Goal: Task Accomplishment & Management: Complete application form

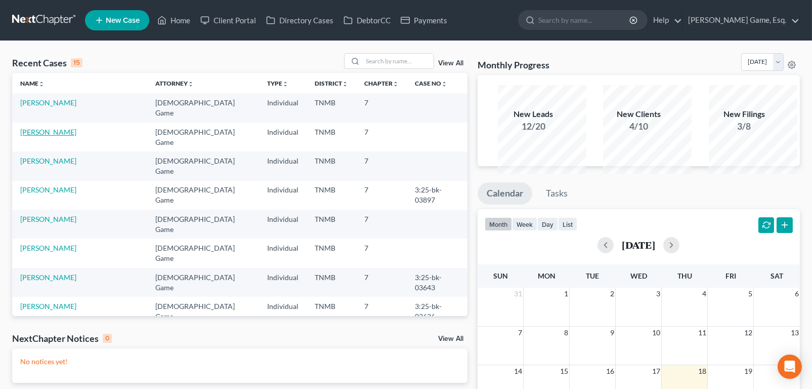
click at [76, 136] on link "[PERSON_NAME]" at bounding box center [48, 132] width 56 height 9
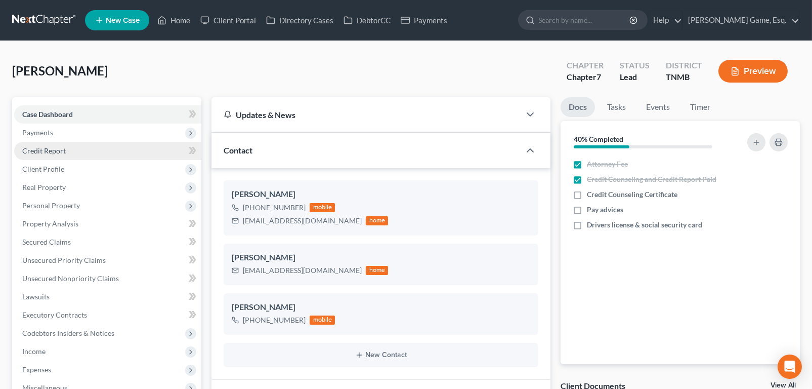
click at [87, 160] on link "Credit Report" at bounding box center [107, 151] width 187 height 18
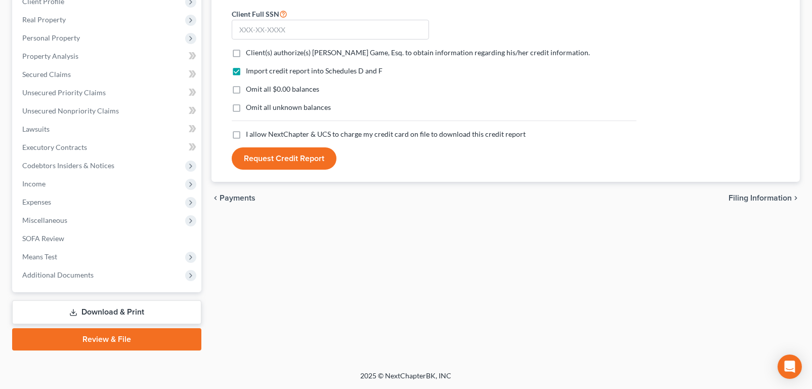
scroll to position [304, 0]
click at [64, 270] on span "Additional Documents" at bounding box center [57, 274] width 71 height 9
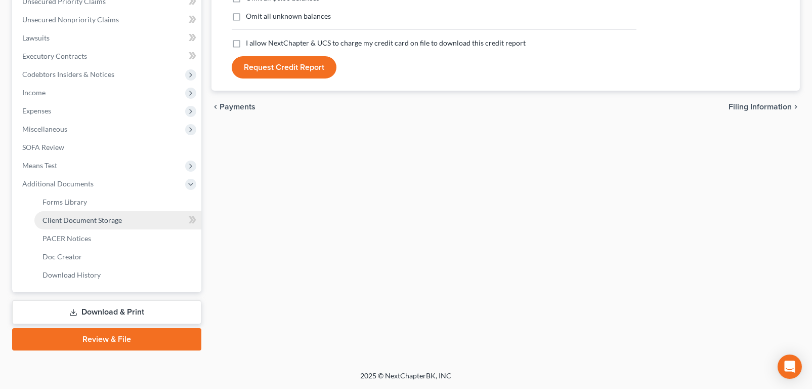
click at [94, 224] on span "Client Document Storage" at bounding box center [82, 220] width 79 height 9
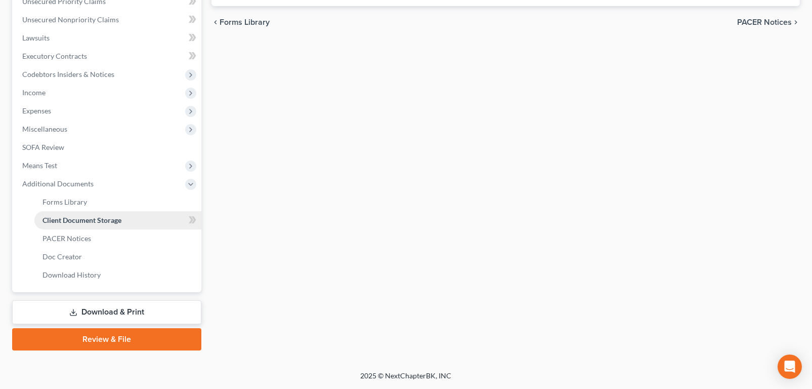
scroll to position [260, 0]
select select "0"
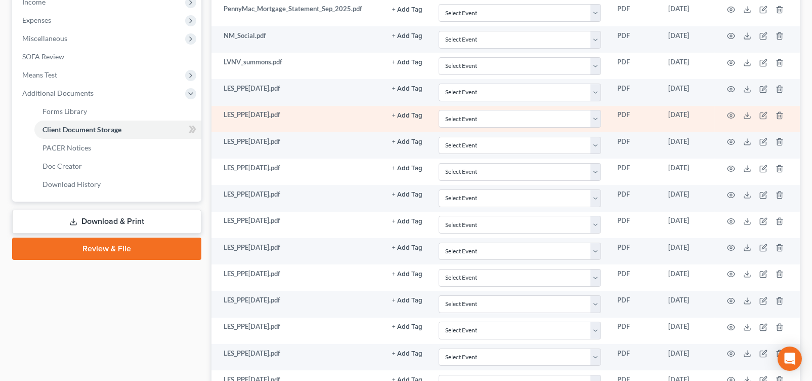
scroll to position [332, 0]
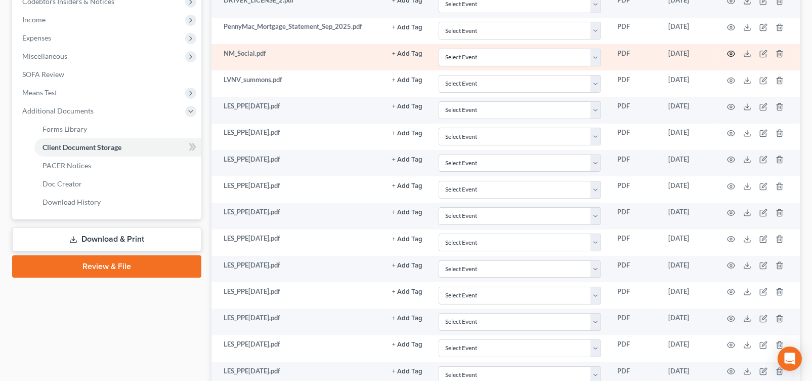
click at [732, 55] on circle "button" at bounding box center [731, 54] width 2 height 2
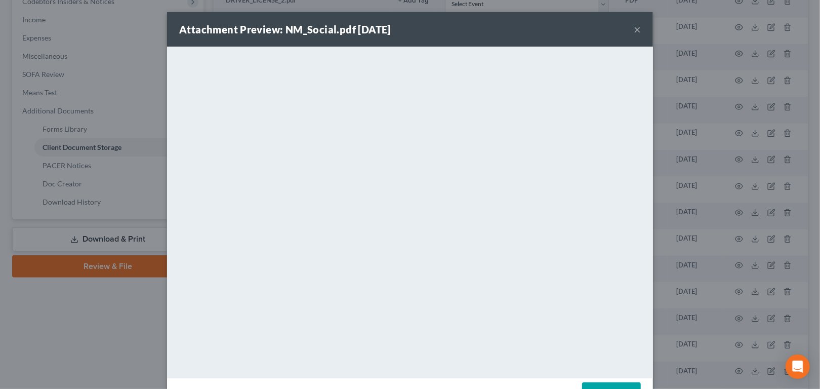
click at [641, 34] on button "×" at bounding box center [637, 29] width 7 height 12
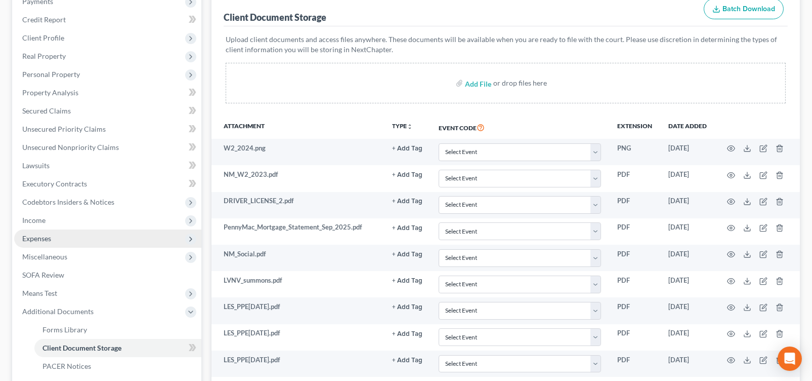
scroll to position [78, 0]
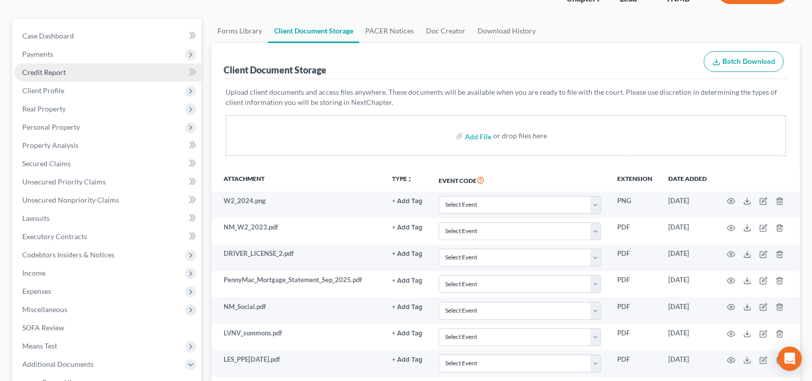
click at [57, 76] on span "Credit Report" at bounding box center [44, 72] width 44 height 9
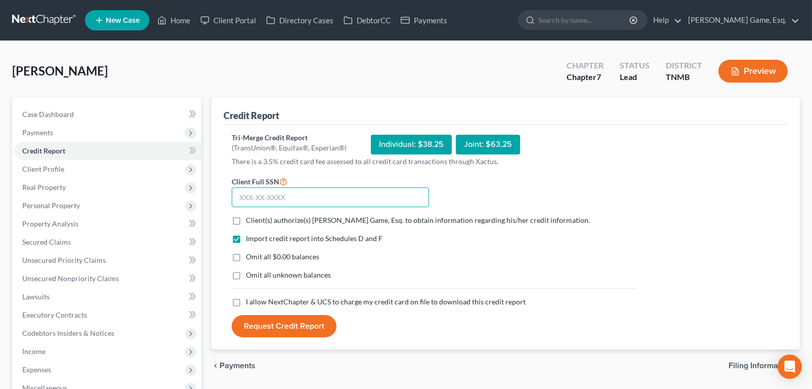
click at [288, 208] on input "text" at bounding box center [330, 197] width 197 height 20
type input "259-69-3096"
click at [246, 225] on label "Client(s) authorize(s) [PERSON_NAME] Game, Esq. to obtain information regarding…" at bounding box center [418, 220] width 344 height 10
click at [250, 222] on input "Client(s) authorize(s) [PERSON_NAME] Game, Esq. to obtain information regarding…" at bounding box center [253, 218] width 7 height 7
checkbox input "true"
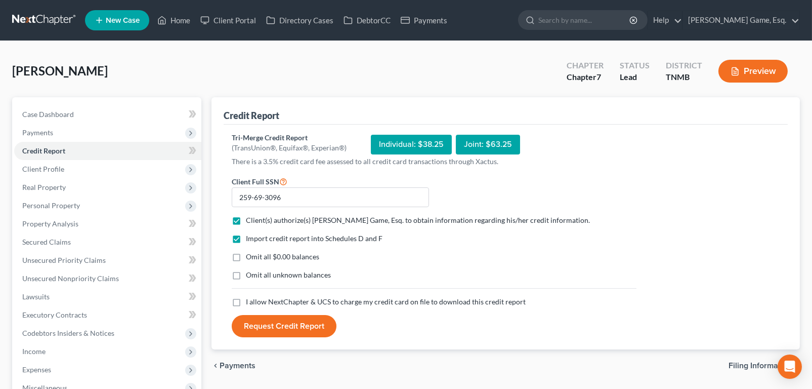
click at [247, 262] on label "Omit all $0.00 balances" at bounding box center [282, 257] width 73 height 10
click at [250, 258] on input "Omit all $0.00 balances" at bounding box center [253, 255] width 7 height 7
checkbox input "true"
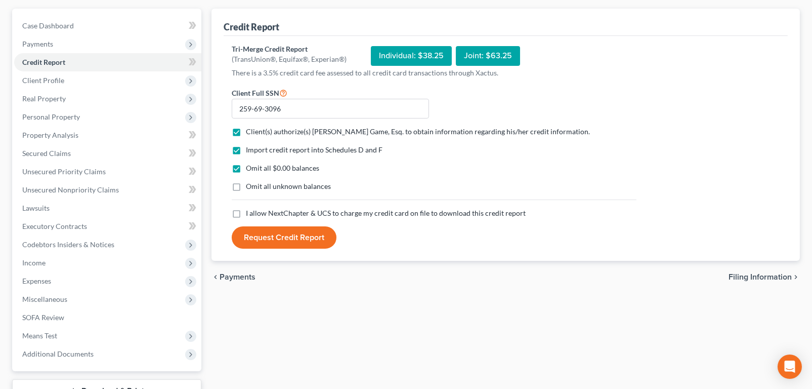
scroll to position [101, 0]
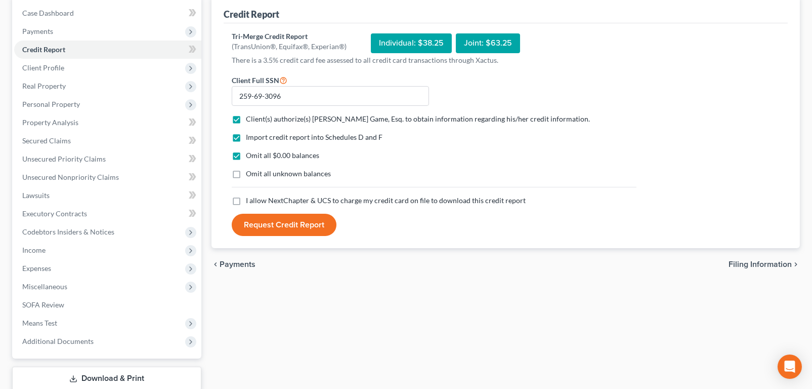
click at [246, 179] on label "Omit all unknown balances" at bounding box center [288, 174] width 85 height 10
click at [250, 175] on input "Omit all unknown balances" at bounding box center [253, 172] width 7 height 7
checkbox input "true"
click at [246, 206] on label "I allow NextChapter & UCS to charge my credit card on file to download this cre…" at bounding box center [386, 200] width 280 height 10
click at [250, 202] on input "I allow NextChapter & UCS to charge my credit card on file to download this cre…" at bounding box center [253, 198] width 7 height 7
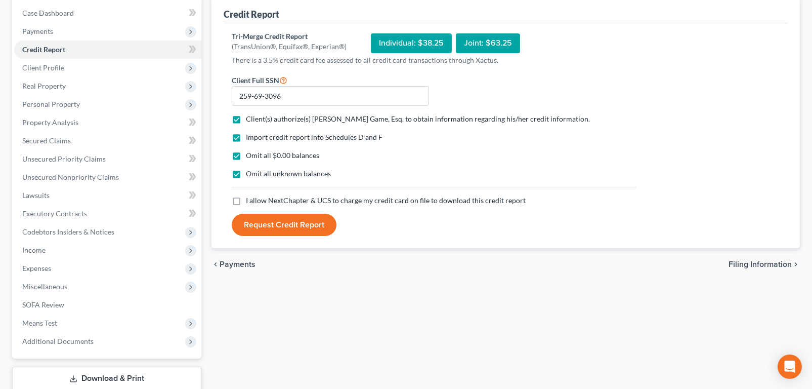
checkbox input "true"
click at [302, 236] on button "Request Credit Report" at bounding box center [284, 225] width 105 height 22
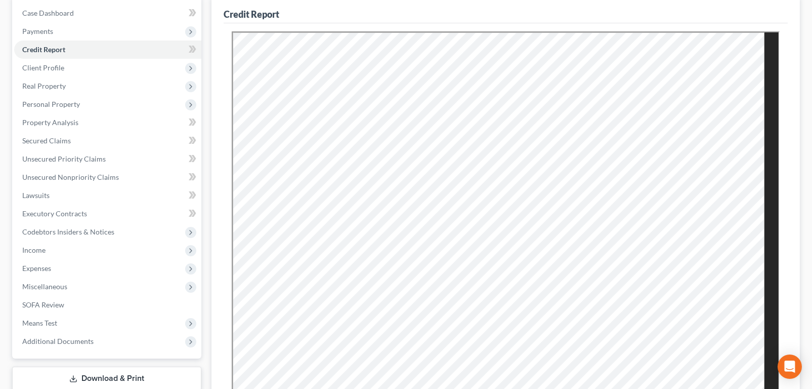
scroll to position [0, 0]
click at [46, 17] on span "Case Dashboard" at bounding box center [48, 13] width 52 height 9
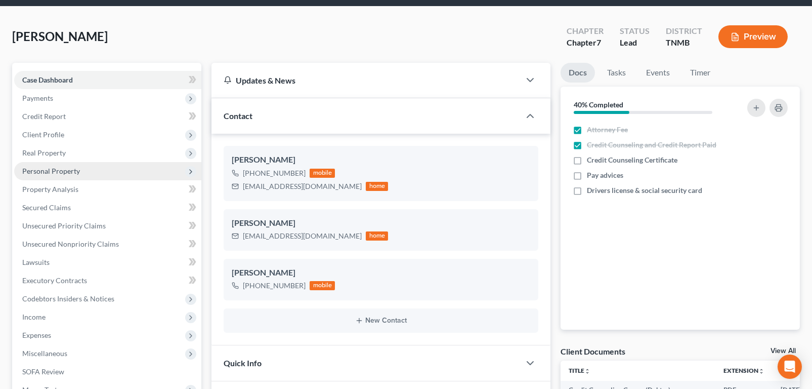
scroll to position [101, 0]
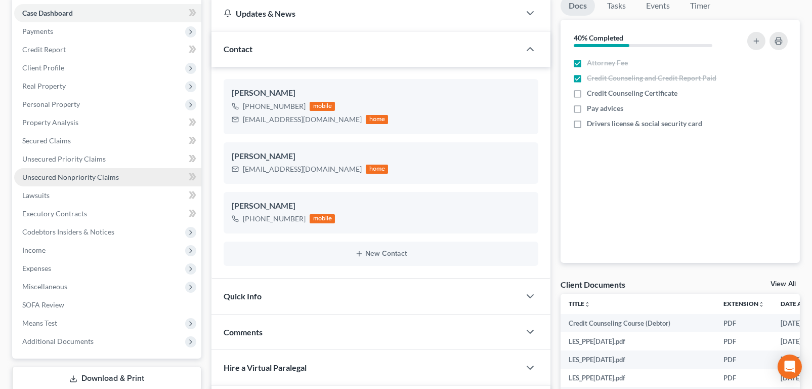
click at [115, 181] on span "Unsecured Nonpriority Claims" at bounding box center [70, 177] width 97 height 9
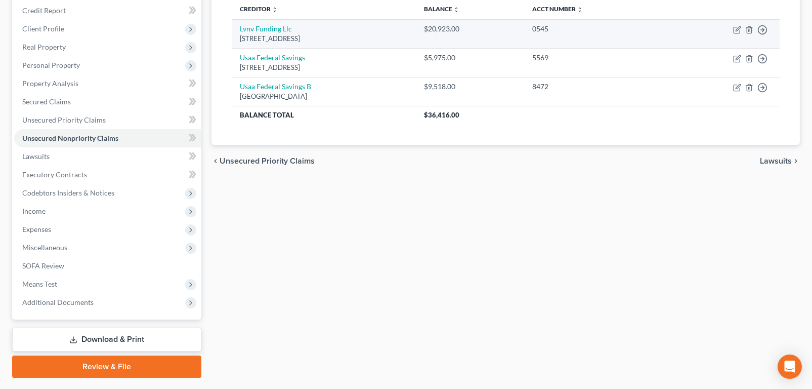
scroll to position [202, 0]
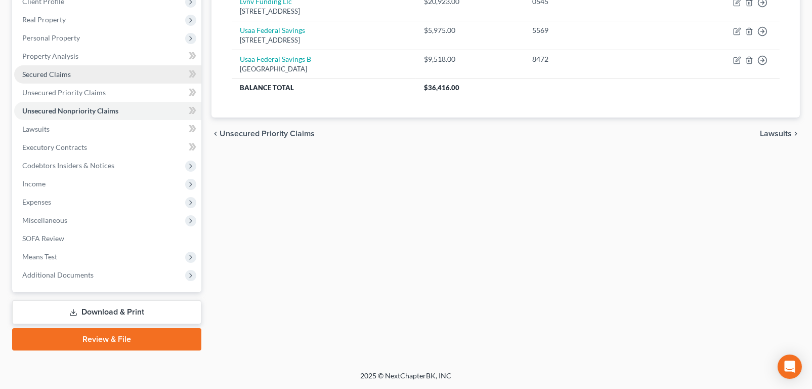
click at [71, 78] on span "Secured Claims" at bounding box center [46, 74] width 49 height 9
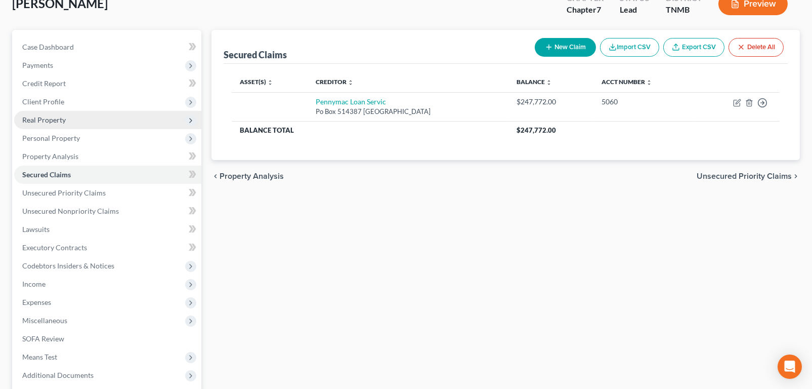
scroll to position [152, 0]
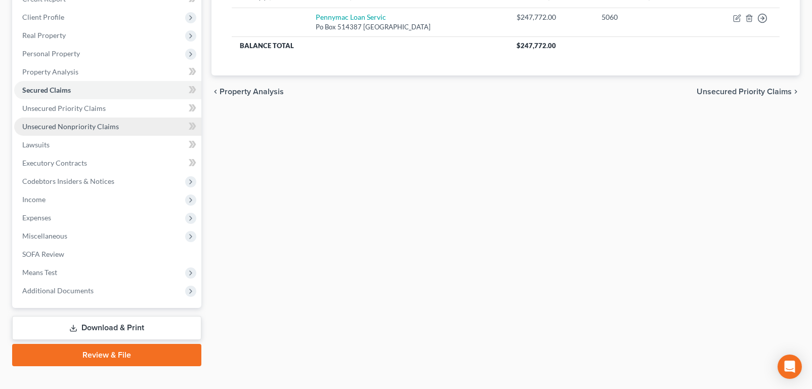
click at [48, 131] on span "Unsecured Nonpriority Claims" at bounding box center [70, 126] width 97 height 9
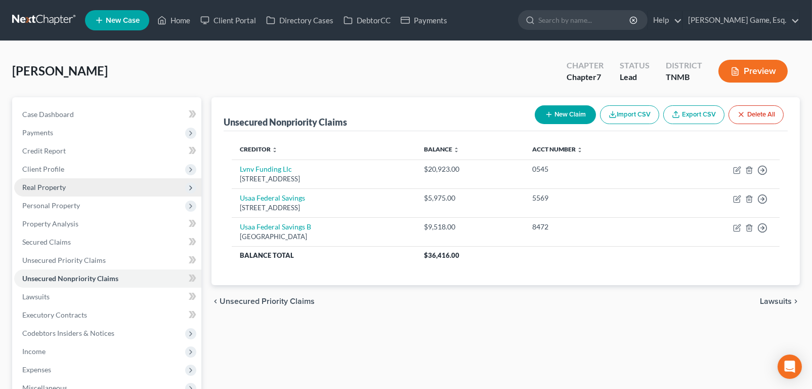
click at [49, 191] on span "Real Property" at bounding box center [44, 187] width 44 height 9
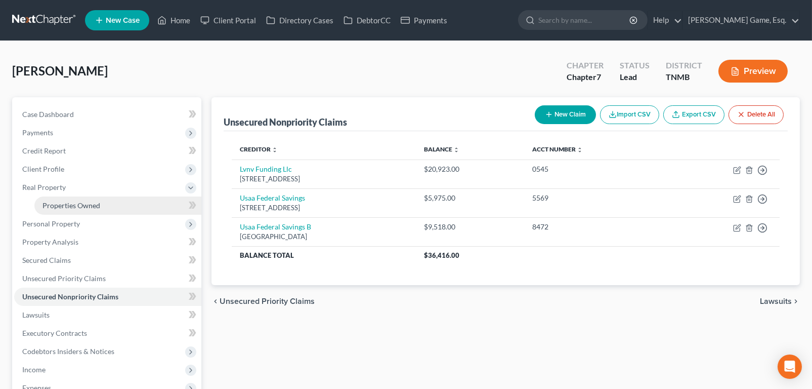
click at [76, 210] on span "Properties Owned" at bounding box center [72, 205] width 58 height 9
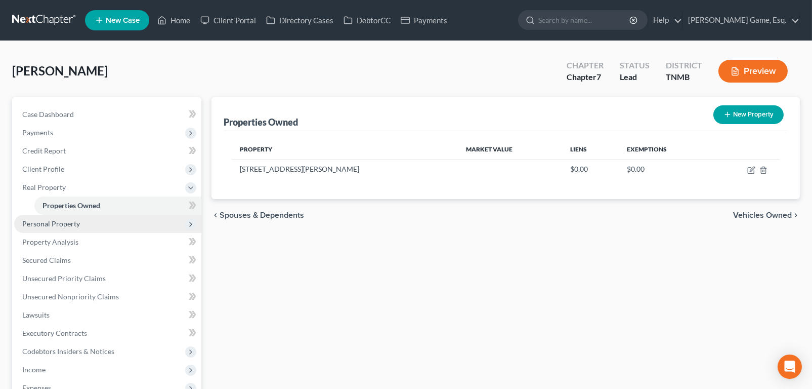
click at [64, 228] on span "Personal Property" at bounding box center [51, 223] width 58 height 9
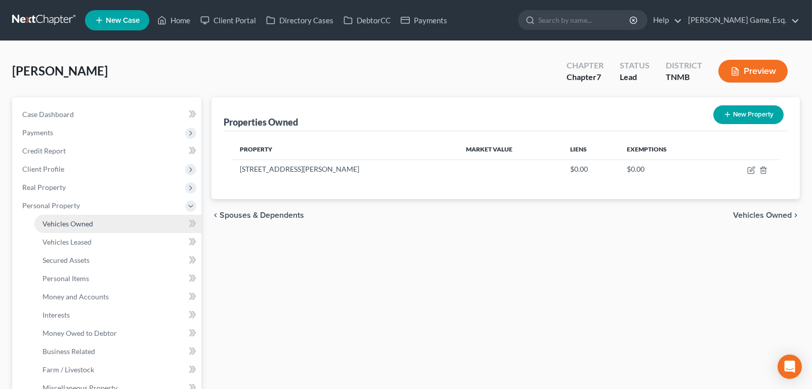
click at [93, 228] on span "Vehicles Owned" at bounding box center [68, 223] width 51 height 9
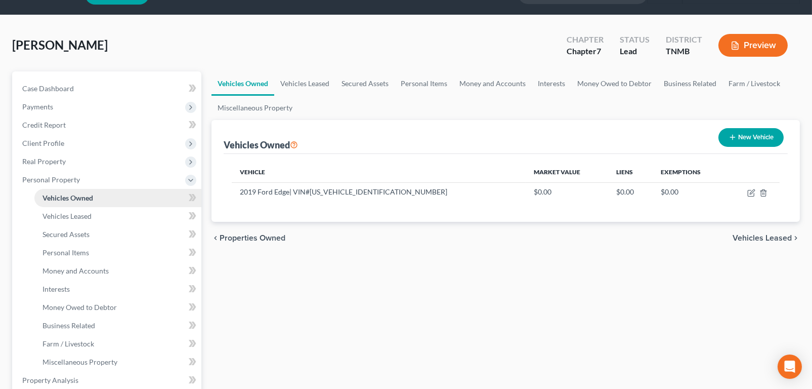
scroll to position [51, 0]
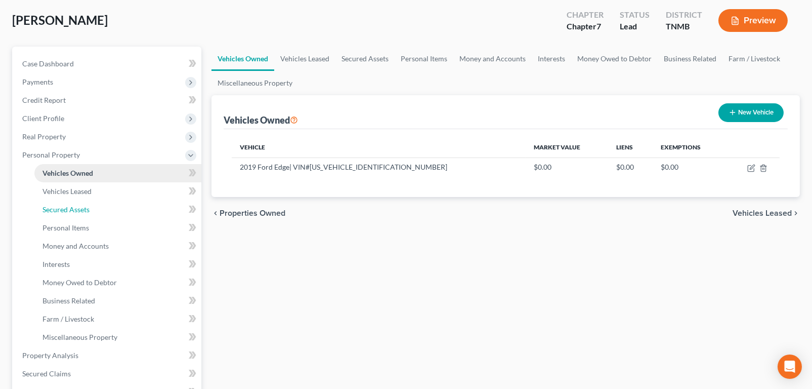
click at [90, 214] on span "Secured Assets" at bounding box center [66, 209] width 47 height 9
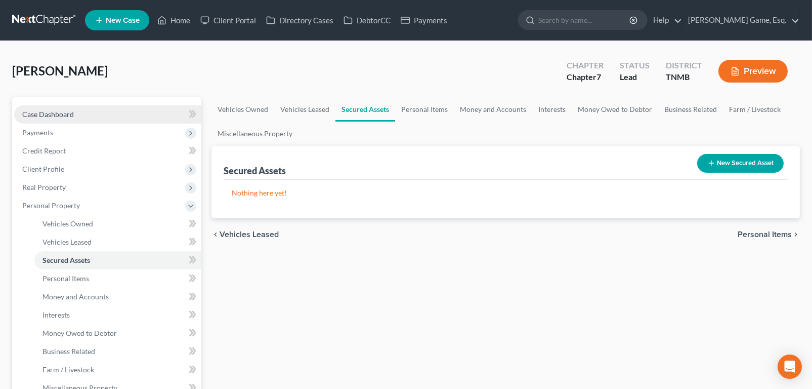
click at [53, 118] on span "Case Dashboard" at bounding box center [48, 114] width 52 height 9
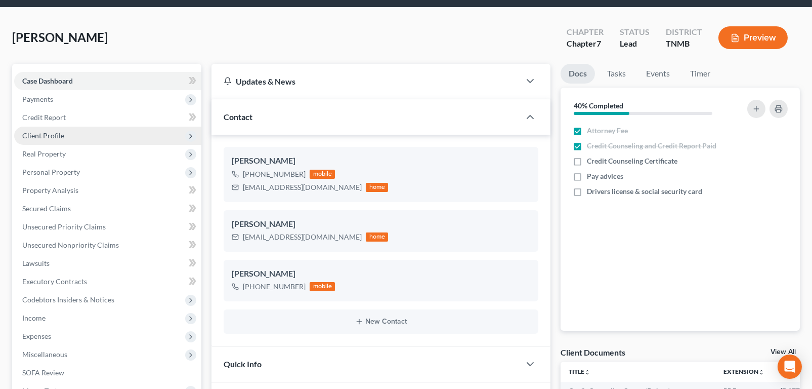
scroll to position [101, 0]
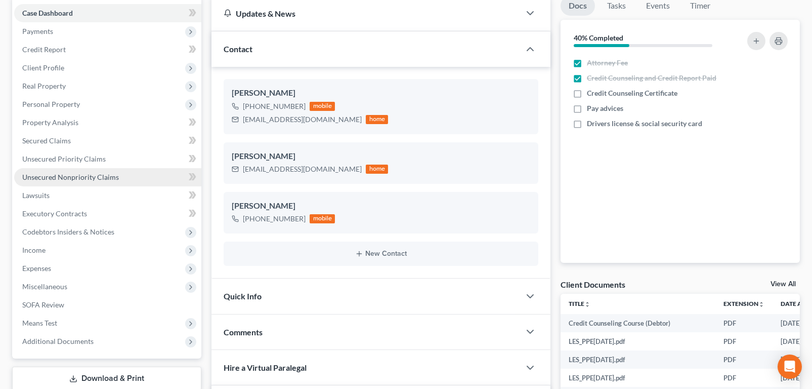
click at [99, 181] on span "Unsecured Nonpriority Claims" at bounding box center [70, 177] width 97 height 9
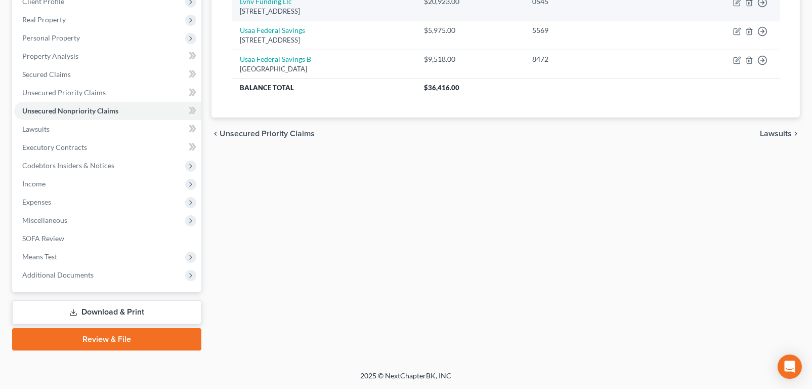
scroll to position [202, 0]
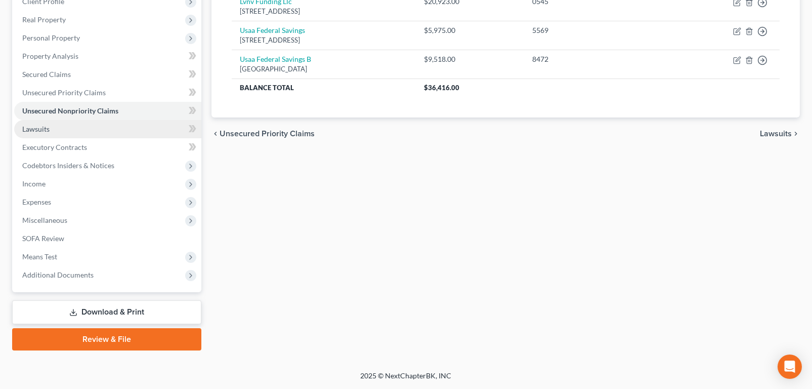
click at [44, 133] on span "Lawsuits" at bounding box center [35, 129] width 27 height 9
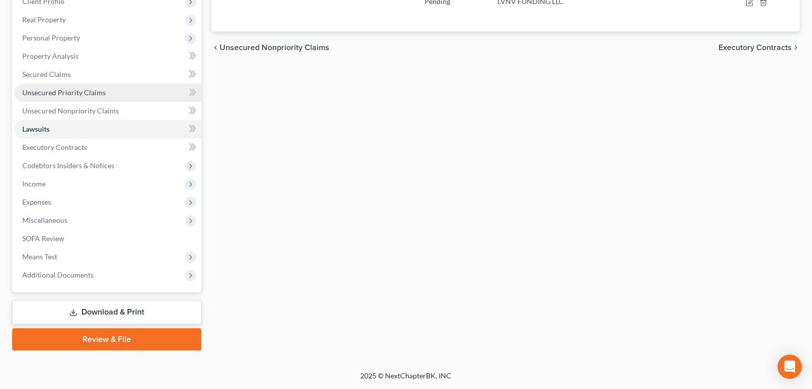
scroll to position [253, 0]
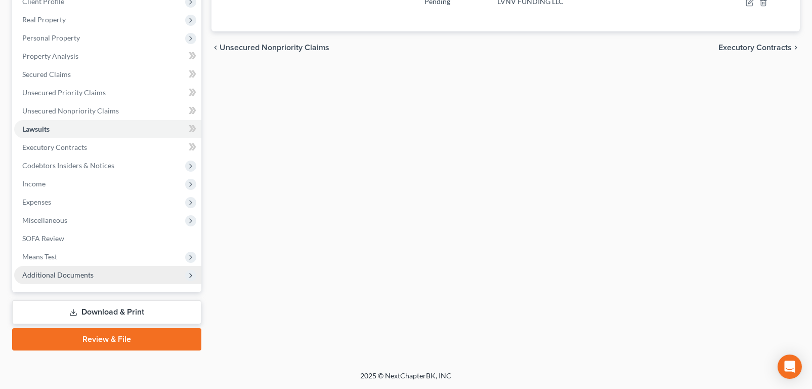
click at [91, 279] on span "Additional Documents" at bounding box center [57, 274] width 71 height 9
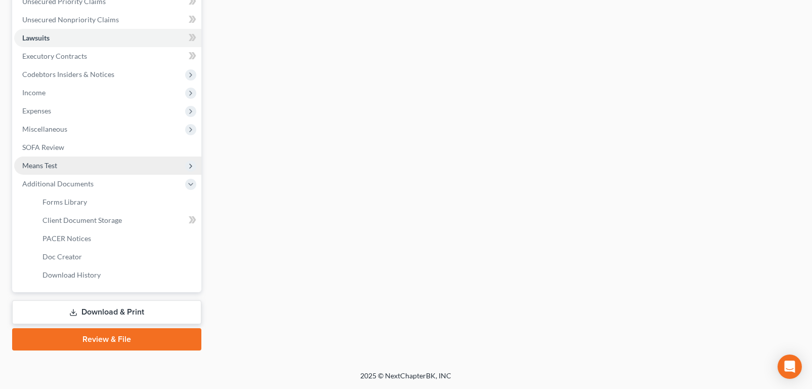
scroll to position [354, 0]
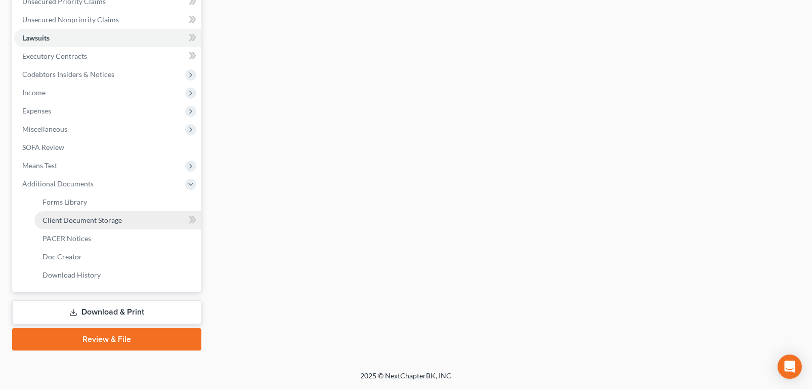
click at [116, 224] on span "Client Document Storage" at bounding box center [82, 220] width 79 height 9
select select "0"
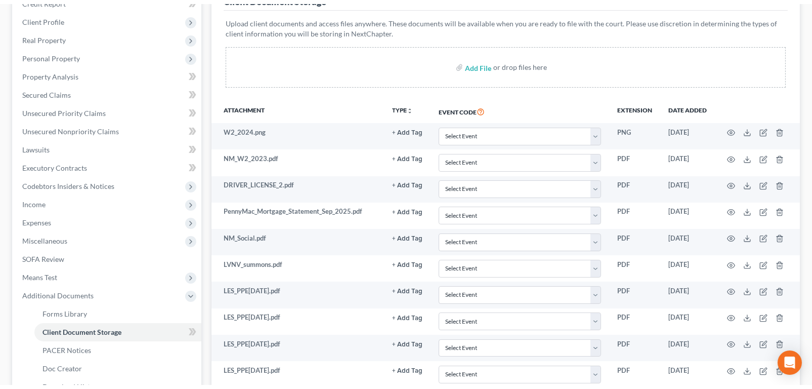
scroll to position [152, 0]
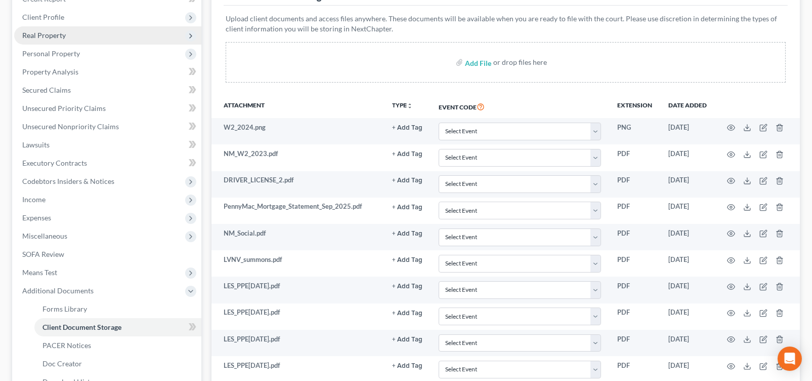
click at [62, 39] on span "Real Property" at bounding box center [44, 35] width 44 height 9
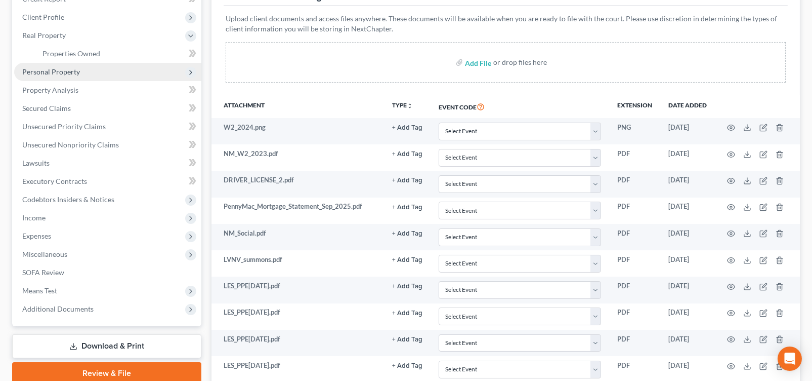
click at [63, 81] on span "Personal Property" at bounding box center [107, 72] width 187 height 18
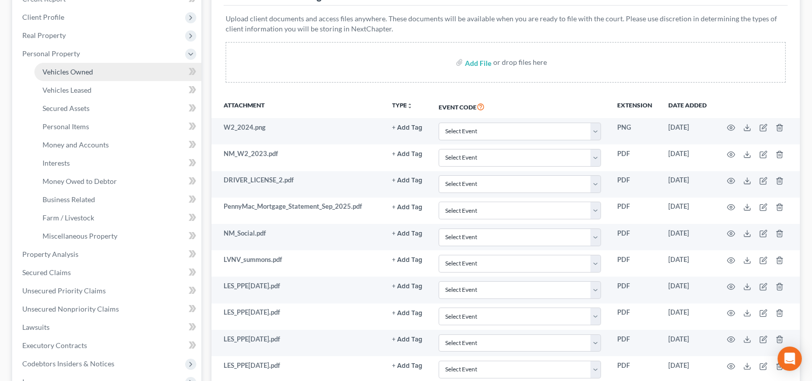
click at [75, 76] on span "Vehicles Owned" at bounding box center [68, 71] width 51 height 9
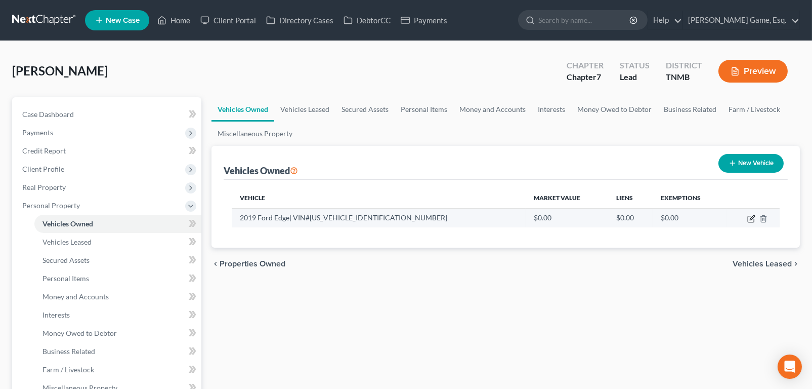
click at [748, 223] on icon "button" at bounding box center [752, 219] width 8 height 8
select select "0"
select select "7"
select select "2"
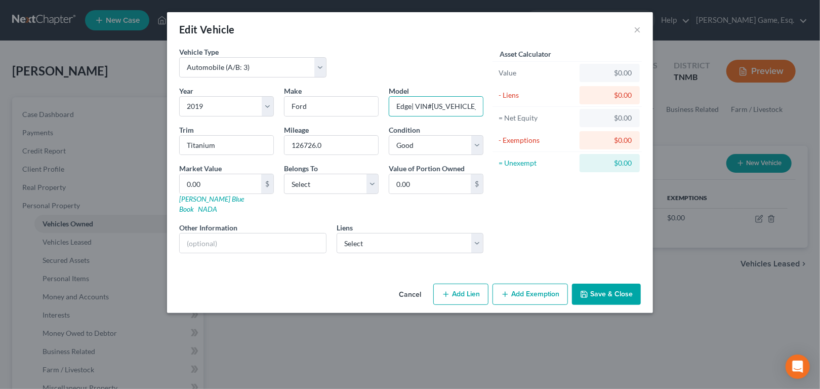
scroll to position [0, 37]
drag, startPoint x: 434, startPoint y: 134, endPoint x: 575, endPoint y: 162, distance: 142.9
click at [579, 152] on div "Vehicle Type Select Automobile (A/B: 3) Truck (A/B: 3) Trailer (A/B: 4) Watercr…" at bounding box center [410, 154] width 472 height 215
click at [179, 213] on link "[PERSON_NAME] Blue Book" at bounding box center [211, 203] width 65 height 19
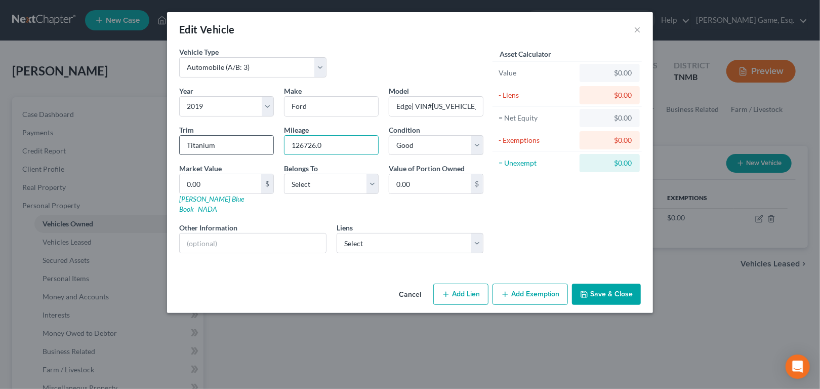
drag, startPoint x: 291, startPoint y: 179, endPoint x: 230, endPoint y: 173, distance: 61.1
click at [230, 173] on div "Year Select 2026 2025 2024 2023 2022 2021 2020 2019 2018 2017 2016 2015 2014 20…" at bounding box center [331, 174] width 314 height 176
type input "8"
type input "8.00"
type input "86"
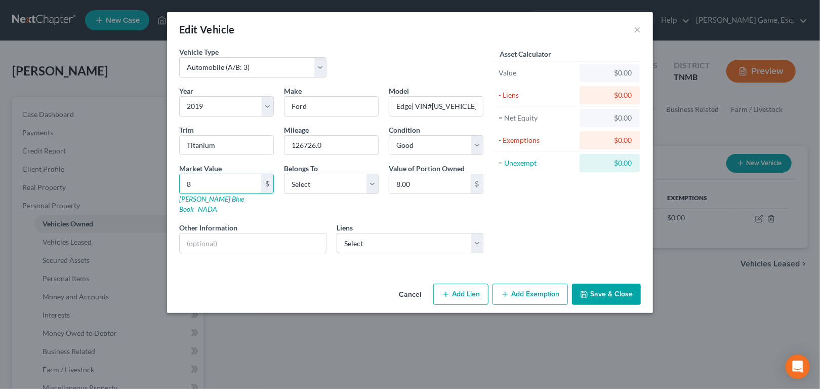
type input "86.00"
type input "860"
type input "860.00"
type input "8600"
type input "8,600.00"
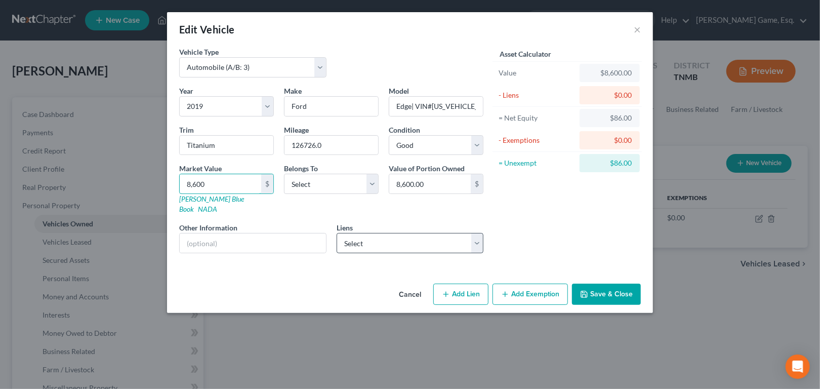
type input "8,600"
click at [466, 253] on select "Select Pennymac Loan Servic - $247,772.00" at bounding box center [410, 243] width 147 height 20
select select "0"
select select
select select "4"
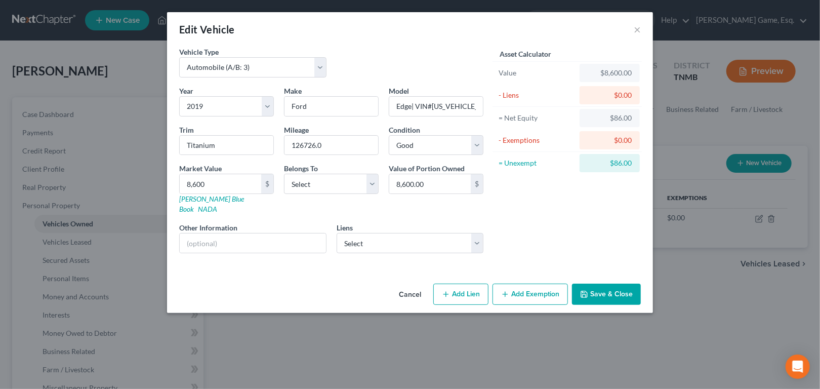
select select "0"
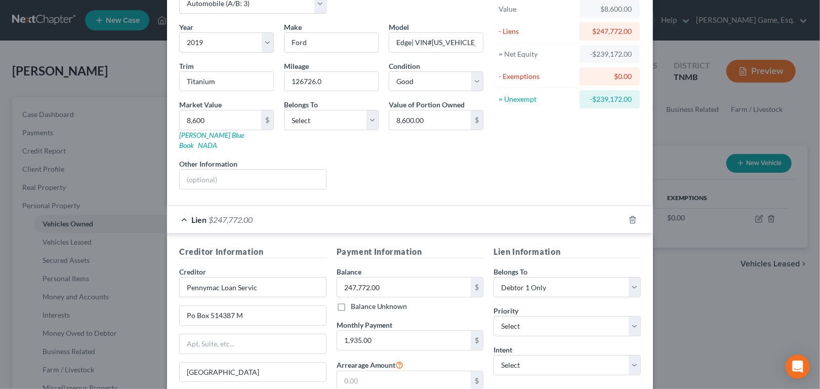
scroll to position [152, 0]
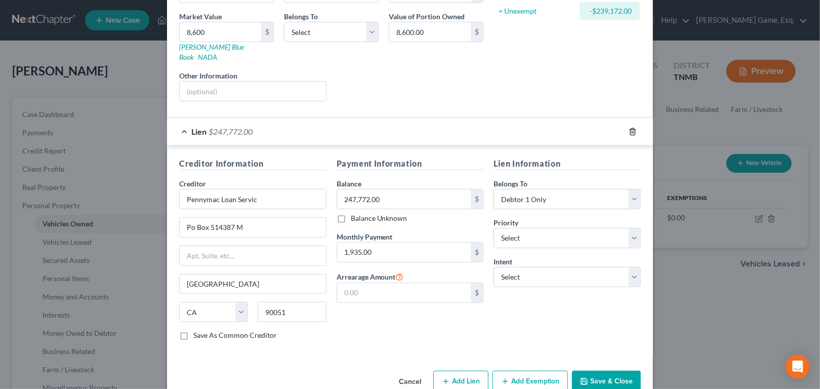
click at [637, 136] on icon "button" at bounding box center [633, 132] width 8 height 8
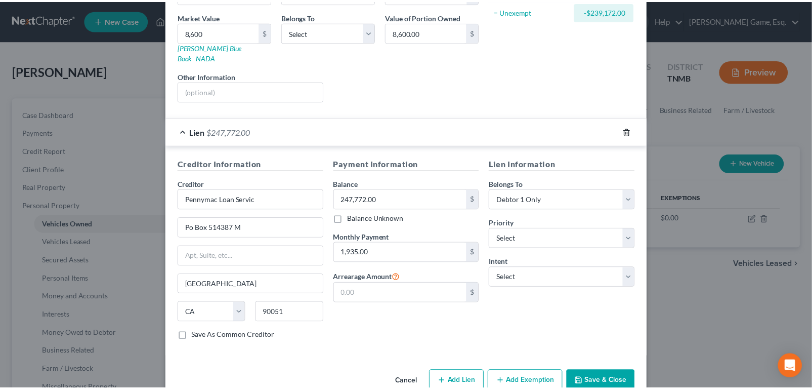
scroll to position [1, 0]
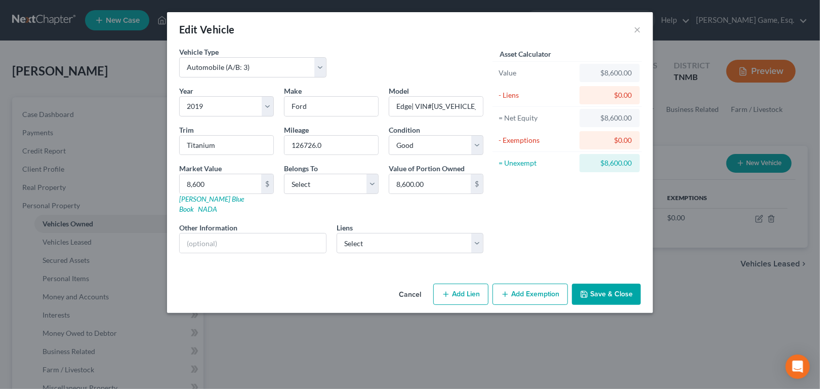
click at [641, 305] on button "Save & Close" at bounding box center [606, 293] width 69 height 21
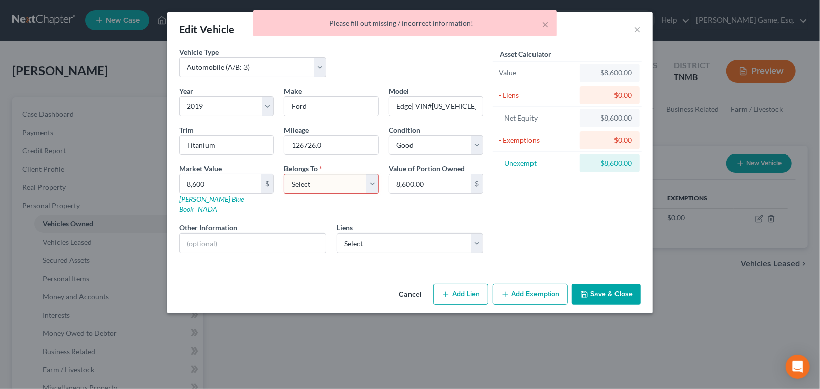
click at [302, 194] on select "Select Debtor 1 Only Debtor 2 Only Debtor 1 And Debtor 2 Only At Least One Of T…" at bounding box center [331, 184] width 95 height 20
select select "0"
click at [284, 194] on select "Select Debtor 1 Only Debtor 2 Only Debtor 1 And Debtor 2 Only At Least One Of T…" at bounding box center [331, 184] width 95 height 20
click at [641, 305] on button "Save & Close" at bounding box center [606, 293] width 69 height 21
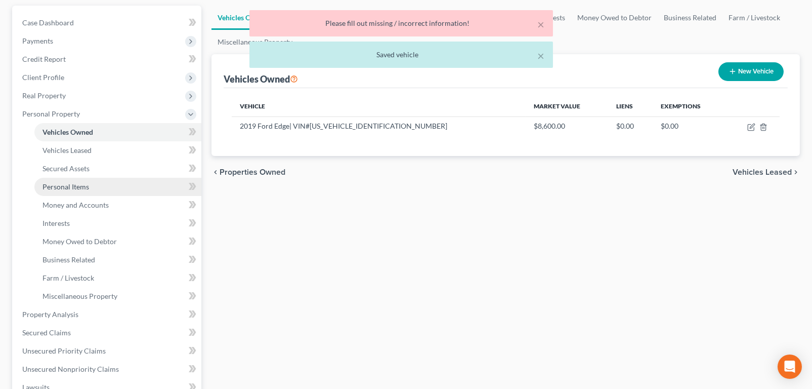
scroll to position [101, 0]
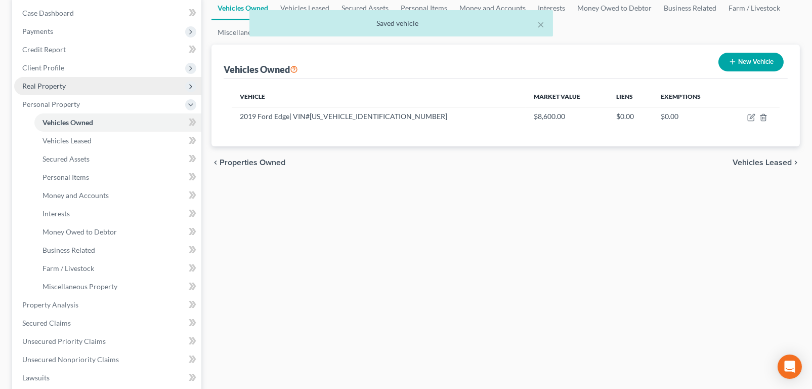
click at [66, 90] on span "Real Property" at bounding box center [44, 85] width 44 height 9
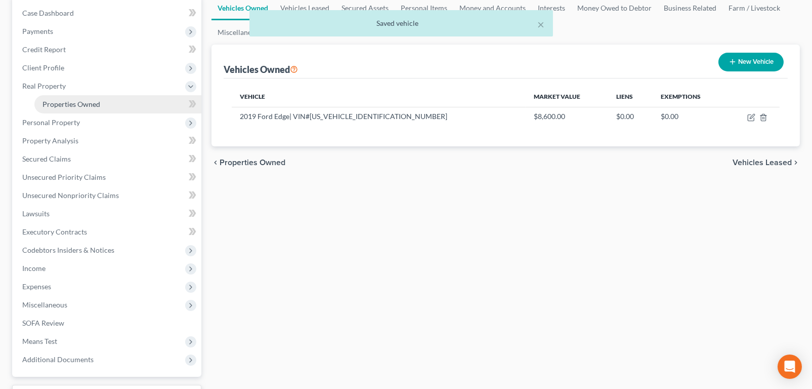
click at [86, 108] on span "Properties Owned" at bounding box center [72, 104] width 58 height 9
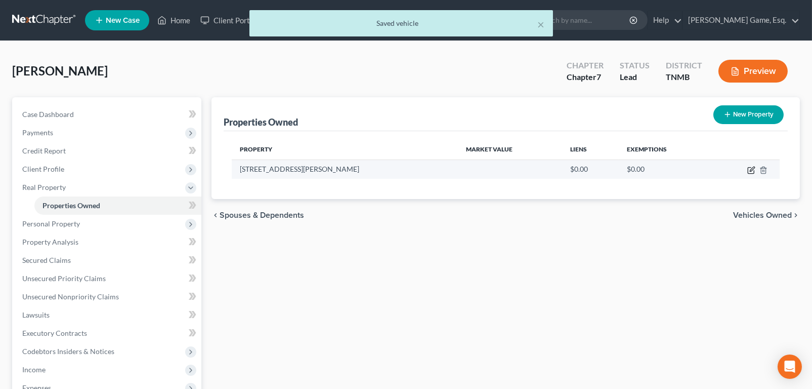
click at [750, 171] on icon "button" at bounding box center [752, 169] width 5 height 5
select select "44"
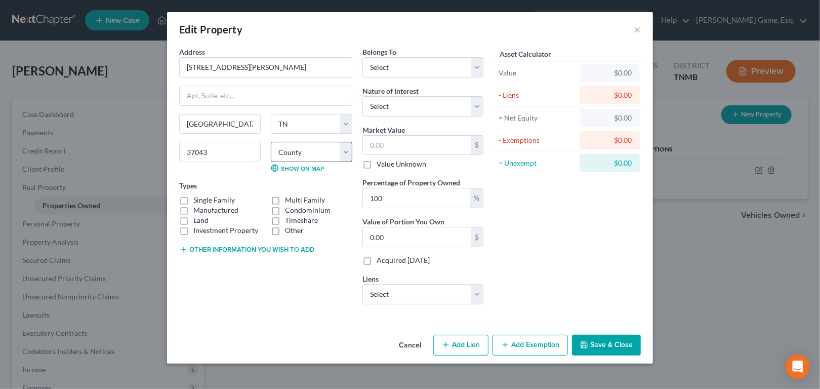
scroll to position [77, 0]
click at [393, 284] on select "Select Pennymac Loan Servic - $247,772.00" at bounding box center [422, 294] width 121 height 20
select select "4"
select select "0"
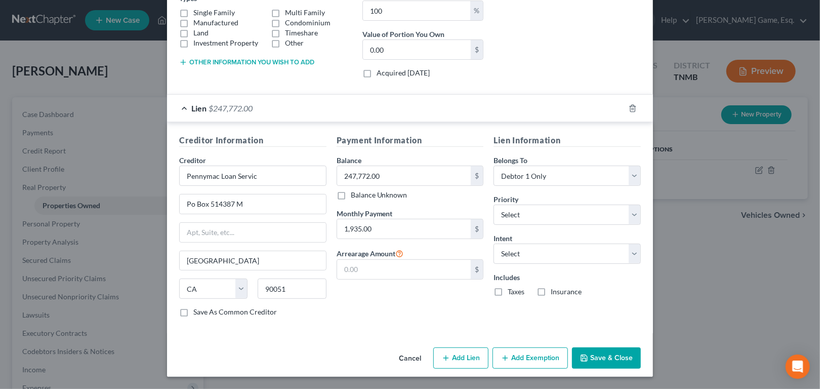
scroll to position [325, 0]
click at [641, 349] on button "Save & Close" at bounding box center [606, 357] width 69 height 21
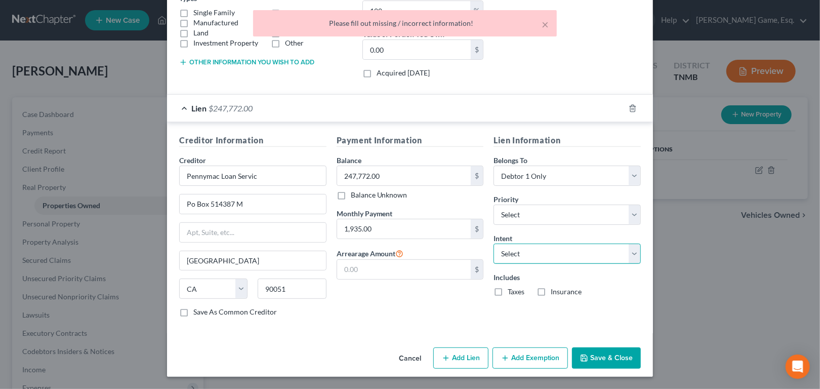
click at [641, 243] on select "Select Surrender Redeem Reaffirm Avoid Other" at bounding box center [567, 253] width 147 height 20
select select "4"
click at [509, 243] on select "Select Surrender Redeem Reaffirm Avoid Other" at bounding box center [567, 253] width 147 height 20
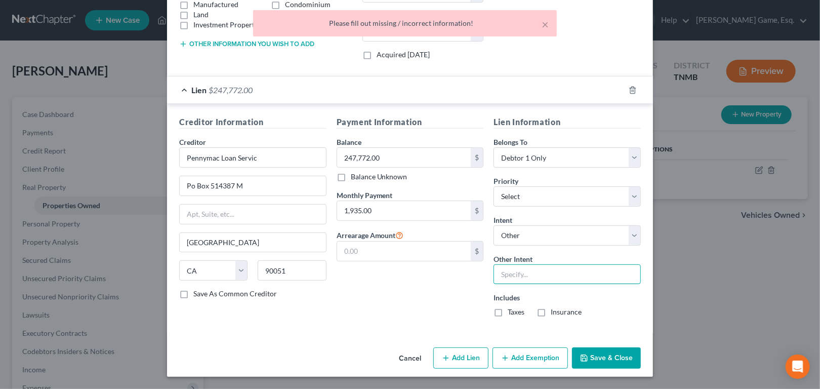
click at [591, 275] on input "text" at bounding box center [567, 274] width 147 height 20
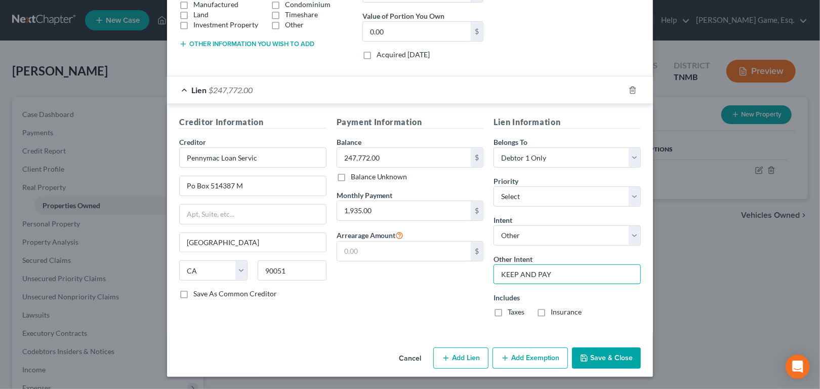
scroll to position [348, 0]
type input "KEEP AND PAY"
click at [641, 347] on button "Save & Close" at bounding box center [606, 357] width 69 height 21
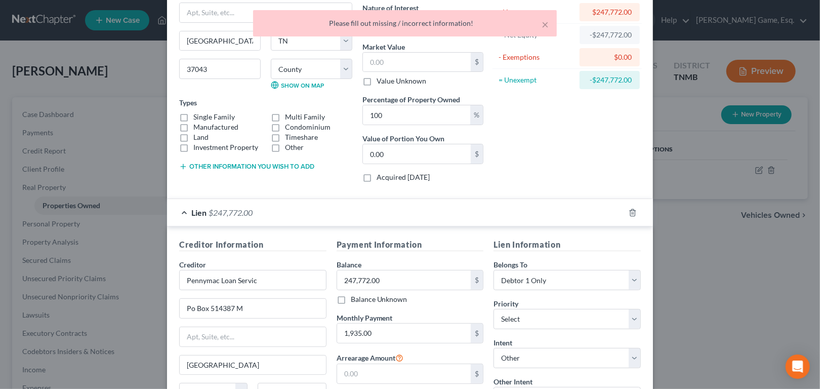
scroll to position [0, 0]
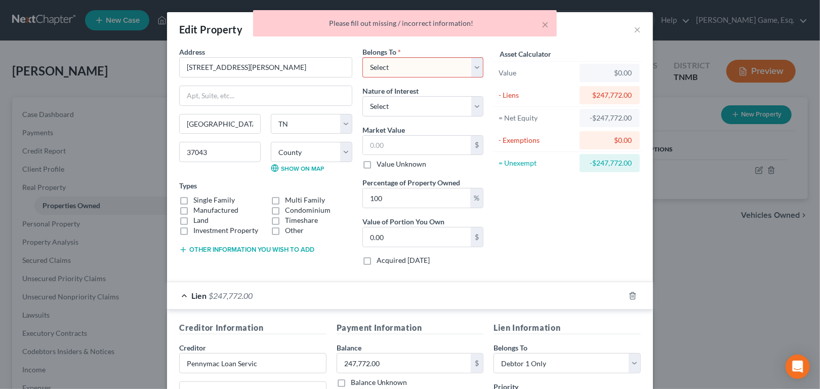
click at [387, 77] on select "Select Debtor 1 Only Debtor 2 Only Debtor 1 And Debtor 2 Only At Least One Of T…" at bounding box center [422, 67] width 121 height 20
select select "0"
click at [362, 71] on select "Select Debtor 1 Only Debtor 2 Only Debtor 1 And Debtor 2 Only At Least One Of T…" at bounding box center [422, 67] width 121 height 20
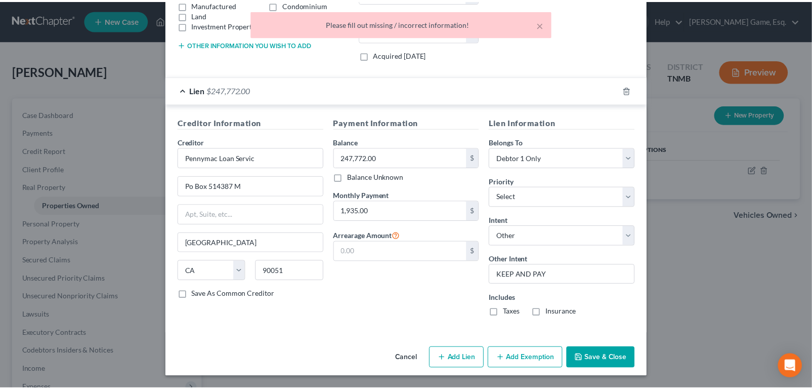
scroll to position [348, 0]
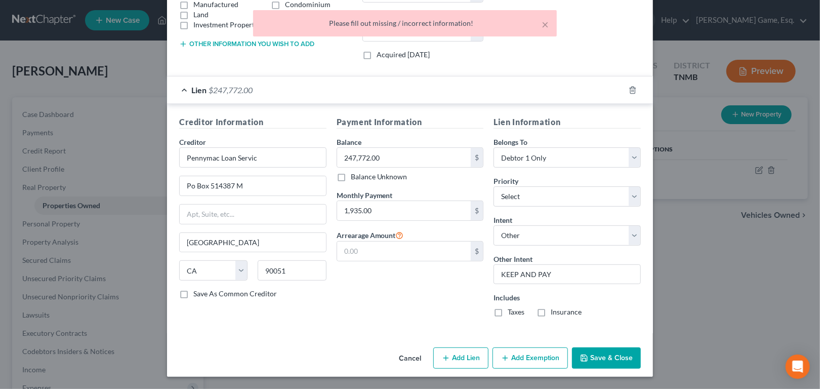
click at [641, 359] on button "Save & Close" at bounding box center [606, 357] width 69 height 21
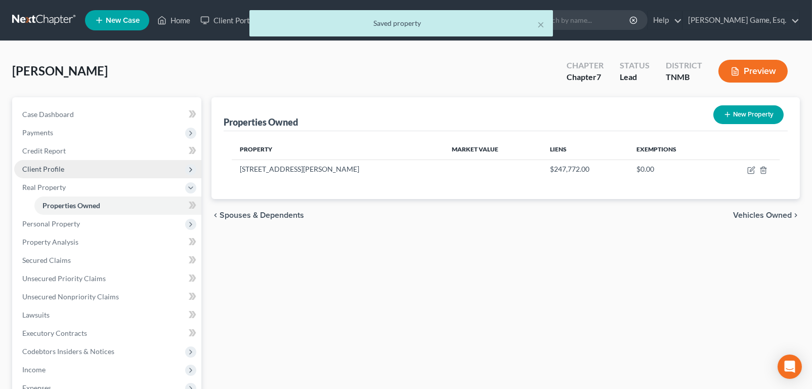
click at [64, 173] on span "Client Profile" at bounding box center [43, 169] width 42 height 9
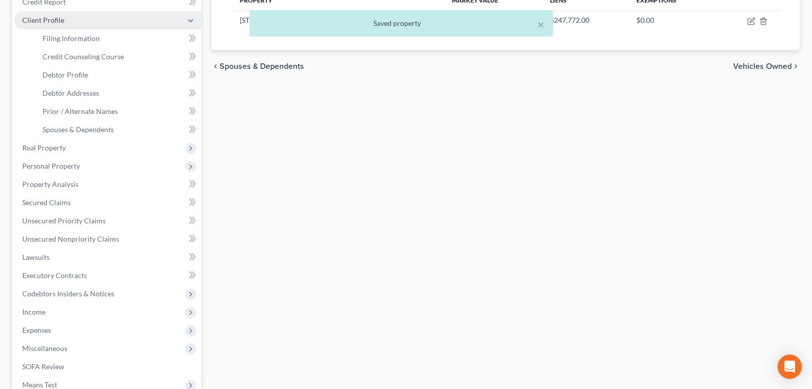
scroll to position [202, 0]
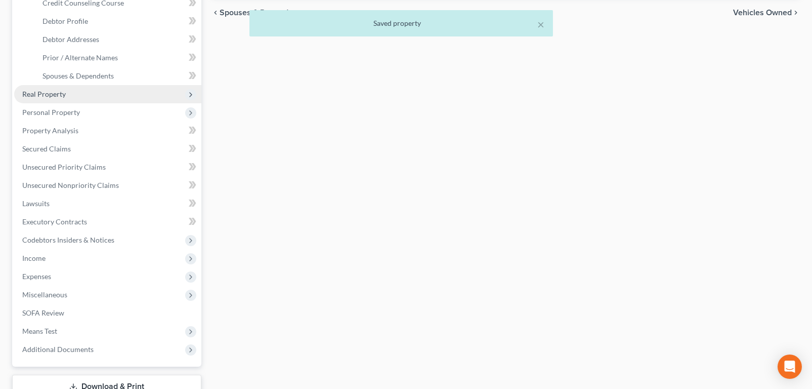
click at [83, 103] on span "Real Property" at bounding box center [107, 94] width 187 height 18
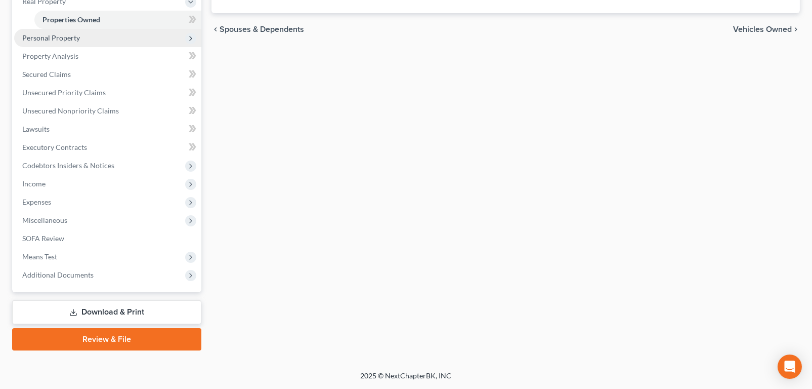
click at [102, 47] on span "Personal Property" at bounding box center [107, 38] width 187 height 18
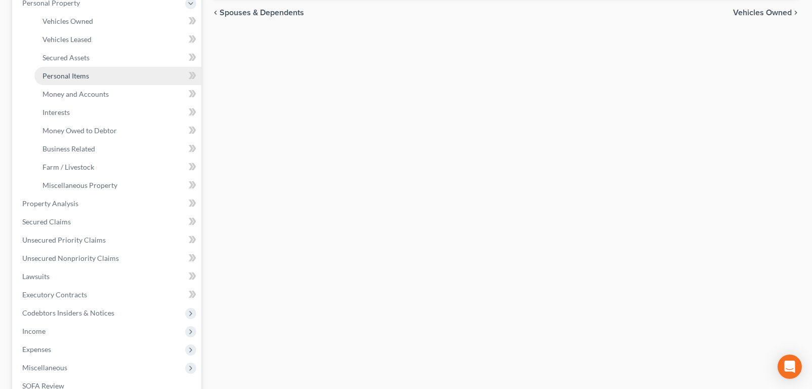
click at [89, 80] on span "Personal Items" at bounding box center [66, 75] width 47 height 9
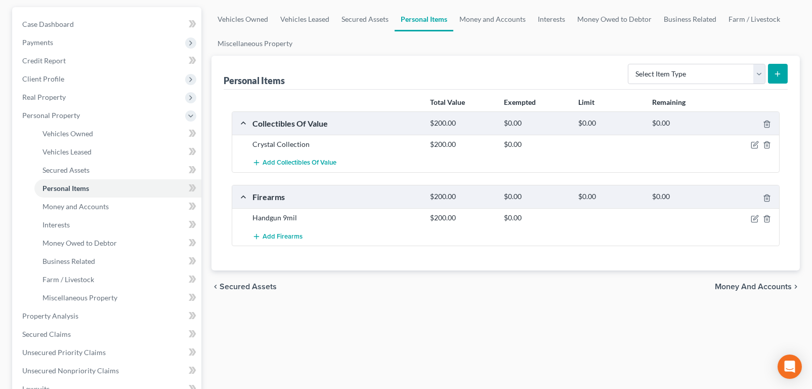
scroll to position [101, 0]
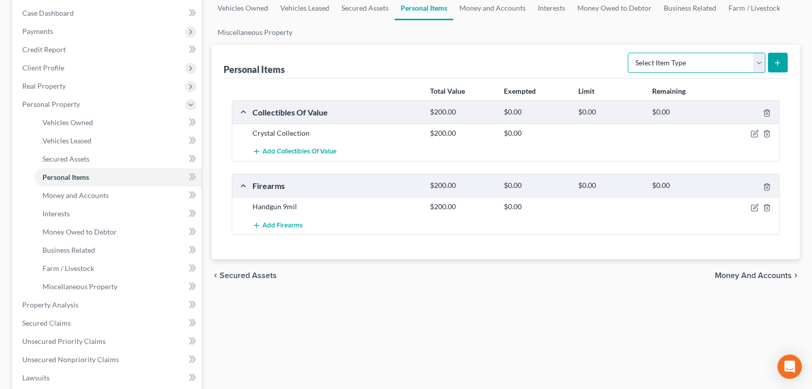
click at [677, 73] on select "Select Item Type Clothing (A/B: 11) Collectibles Of Value (A/B: 8) Electronics …" at bounding box center [697, 63] width 138 height 20
click at [655, 73] on select "Select Item Type Clothing (A/B: 11) Collectibles Of Value (A/B: 8) Electronics …" at bounding box center [697, 63] width 138 height 20
click at [532, 20] on link "Money and Accounts" at bounding box center [493, 8] width 78 height 24
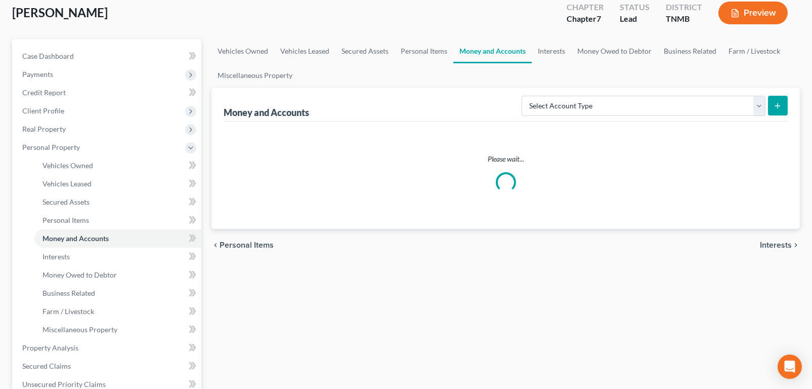
scroll to position [2, 0]
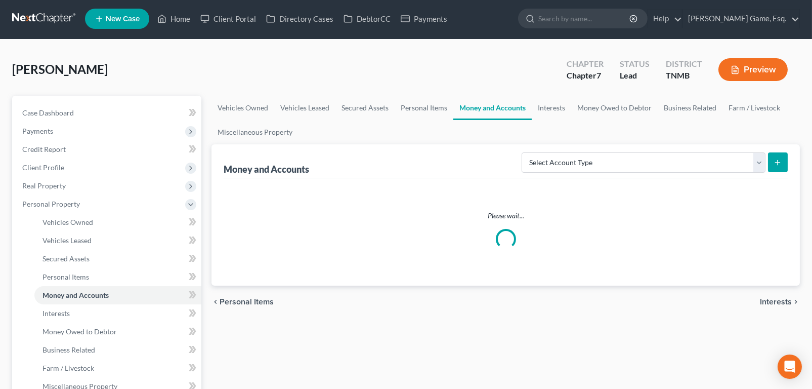
click at [565, 34] on nav "Home New Case Client Portal Directory Cases DebtorCC Payments [DEMOGRAPHIC_DATA…" at bounding box center [406, 18] width 812 height 40
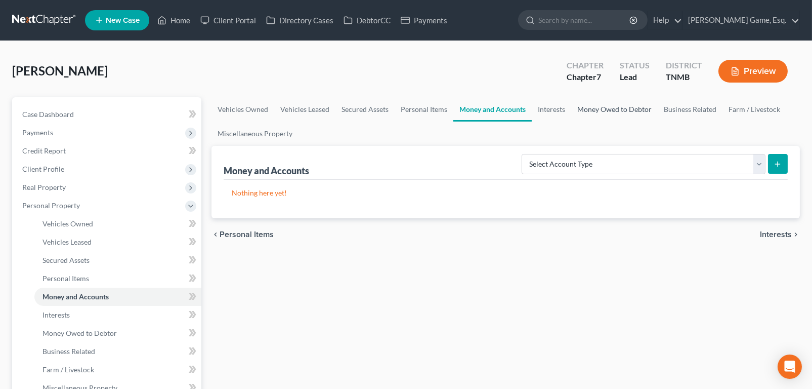
click at [658, 121] on link "Money Owed to Debtor" at bounding box center [614, 109] width 87 height 24
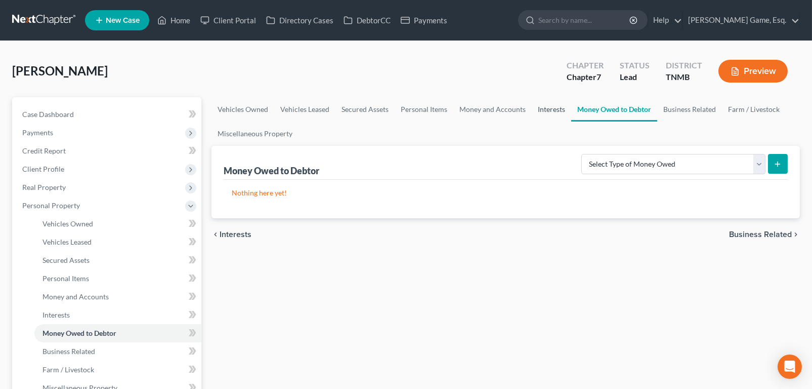
click at [571, 121] on link "Interests" at bounding box center [551, 109] width 39 height 24
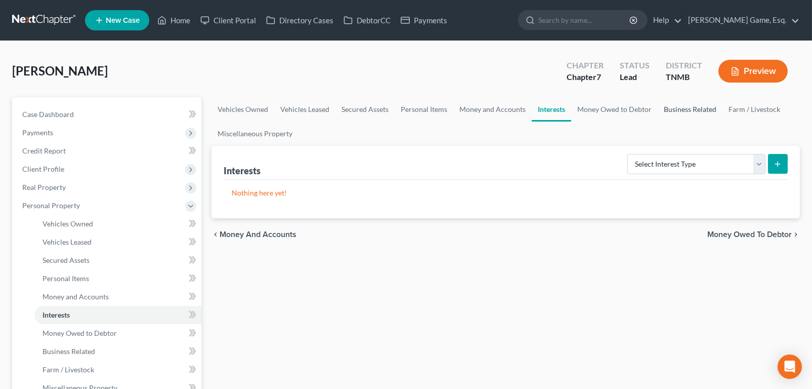
click at [658, 121] on link "Business Related" at bounding box center [690, 109] width 65 height 24
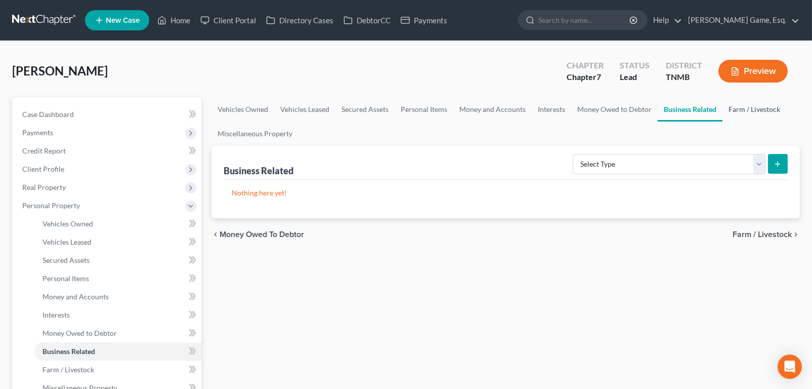
click at [723, 121] on link "Farm / Livestock" at bounding box center [755, 109] width 64 height 24
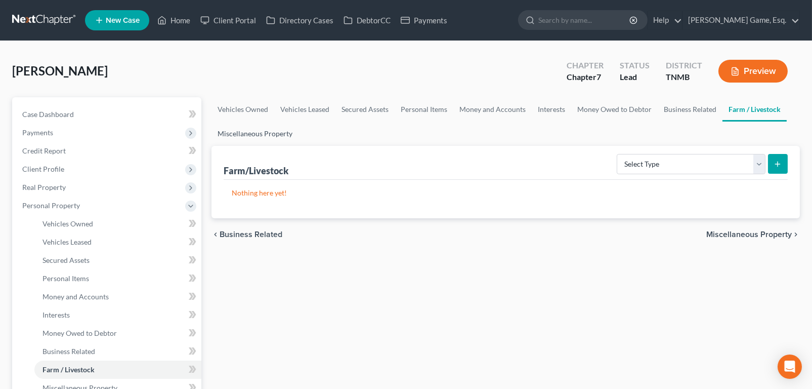
click at [299, 146] on link "Miscellaneous Property" at bounding box center [255, 133] width 87 height 24
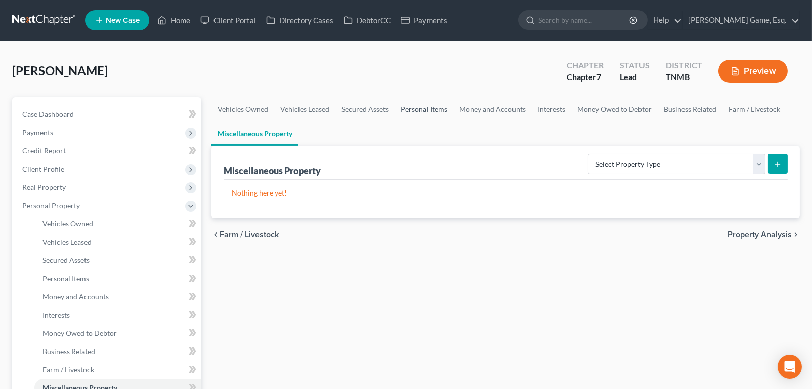
click at [454, 121] on link "Personal Items" at bounding box center [424, 109] width 59 height 24
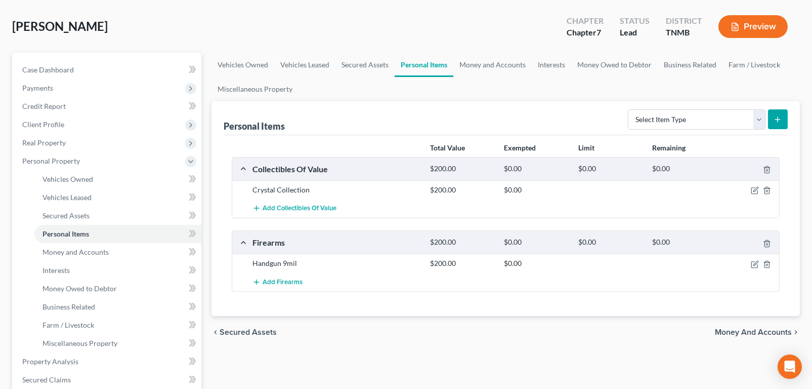
scroll to position [101, 0]
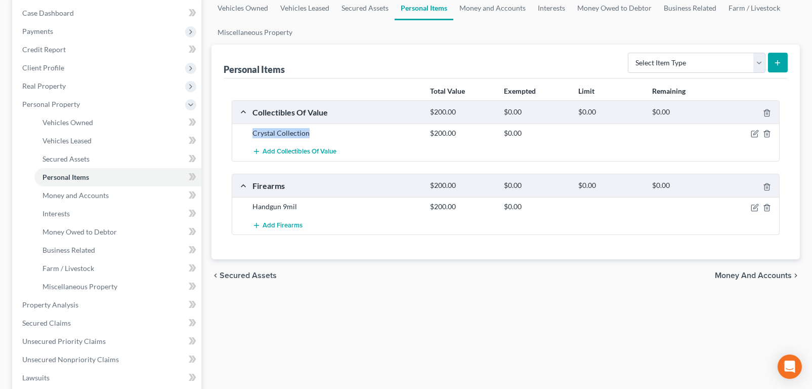
drag, startPoint x: 261, startPoint y: 183, endPoint x: 397, endPoint y: 189, distance: 136.8
click at [397, 138] on div "Crystal Collection" at bounding box center [337, 133] width 178 height 10
drag, startPoint x: 404, startPoint y: 189, endPoint x: 470, endPoint y: 189, distance: 65.8
click at [470, 138] on div "$200.00" at bounding box center [462, 133] width 74 height 10
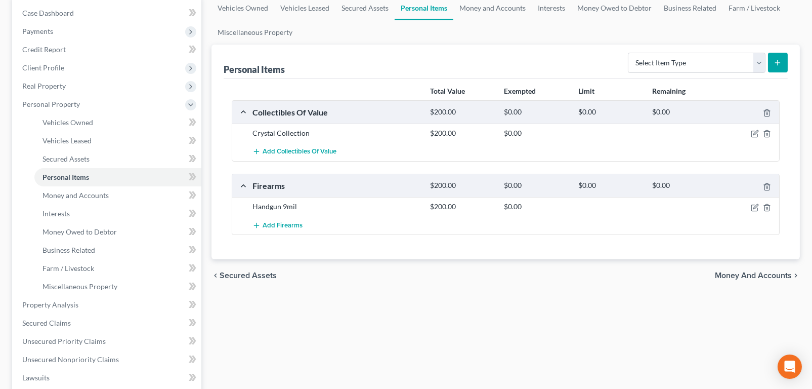
click at [535, 78] on div "Personal Items Select Item Type Clothing (A/B: 11) Collectibles Of Value (A/B: …" at bounding box center [506, 62] width 564 height 34
click at [267, 20] on link "Vehicles Owned" at bounding box center [243, 8] width 63 height 24
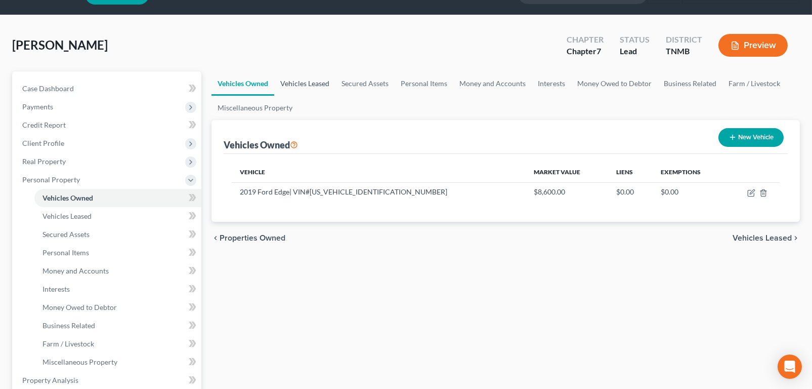
scroll to position [101, 0]
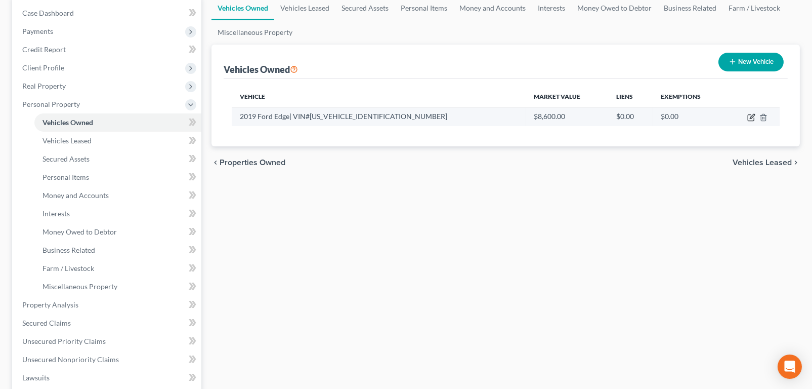
click at [748, 121] on icon "button" at bounding box center [752, 117] width 8 height 8
select select "0"
select select "7"
select select "2"
select select "0"
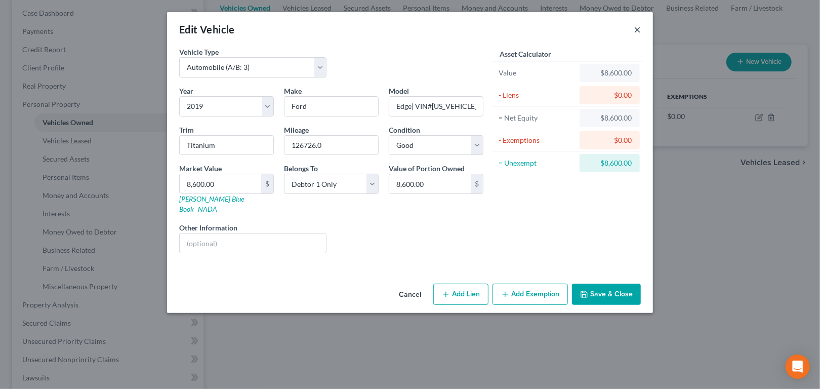
click at [641, 35] on button "×" at bounding box center [637, 29] width 7 height 12
